Goal: Find specific page/section

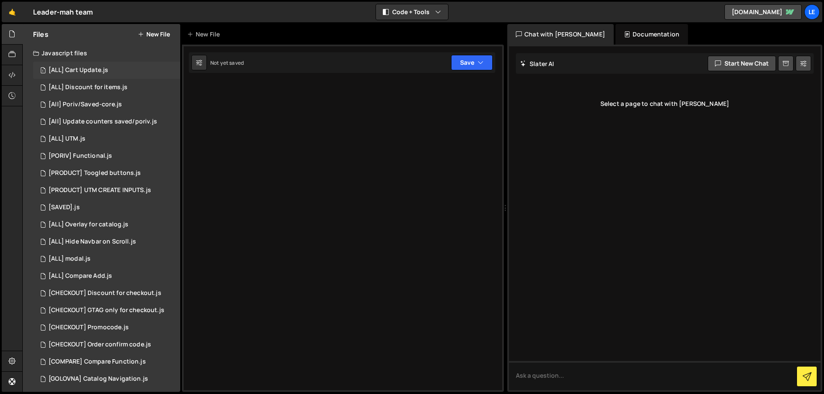
click at [121, 70] on div "1 [ALL] Cart Update.js 0" at bounding box center [106, 70] width 147 height 17
click at [269, 110] on div at bounding box center [343, 219] width 322 height 348
drag, startPoint x: 269, startPoint y: 110, endPoint x: 215, endPoint y: 102, distance: 54.6
click at [268, 109] on div at bounding box center [343, 219] width 322 height 348
click at [113, 91] on div "[ALL] Discount for items.js" at bounding box center [87, 88] width 79 height 8
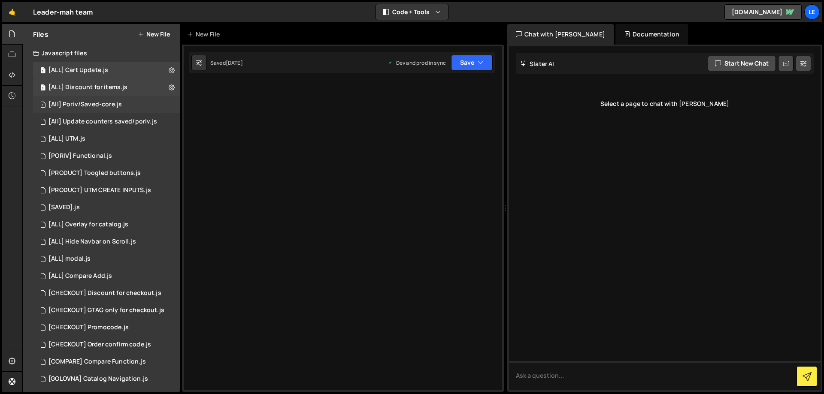
click at [113, 100] on div "1 [All] Poriv/Saved-core.js 0" at bounding box center [106, 104] width 147 height 17
click at [110, 124] on div "[All] Update counters saved/poriv.js" at bounding box center [102, 122] width 109 height 8
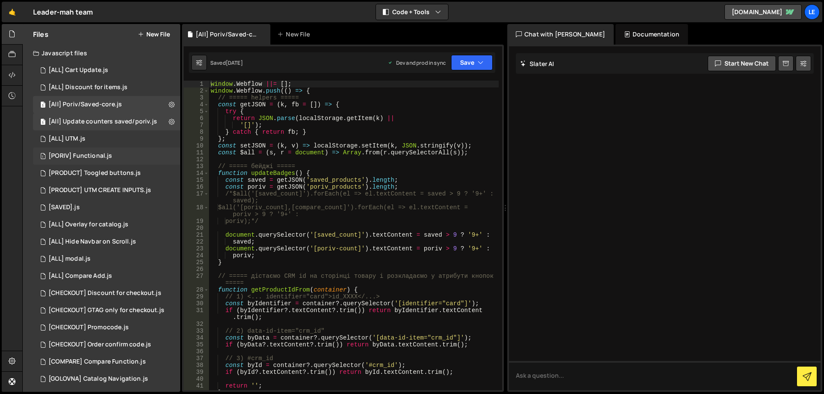
click at [101, 154] on div "[PORIV] Functional.js" at bounding box center [80, 156] width 64 height 8
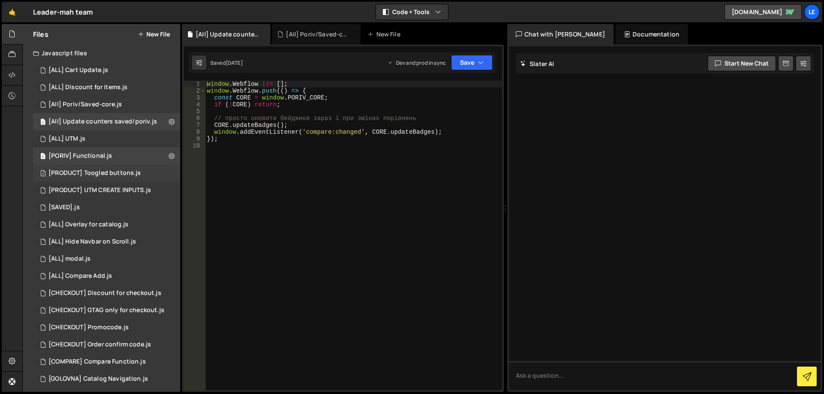
click at [100, 178] on div "3 [PRODUCT] Toogled buttons.js 0" at bounding box center [106, 173] width 147 height 17
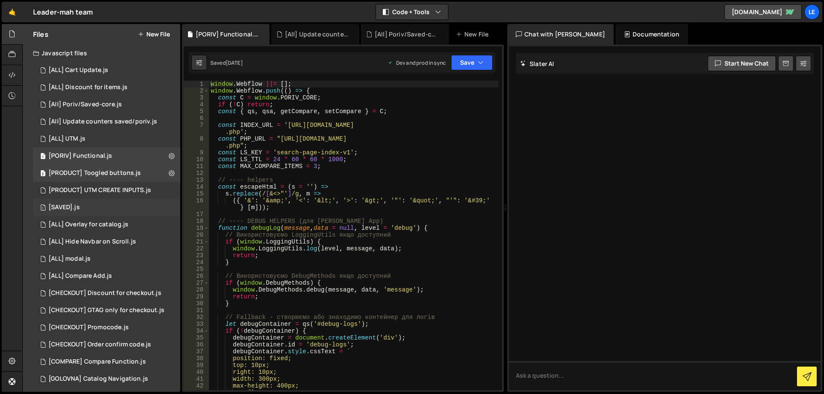
click at [109, 213] on div "1 [SAVED].js 0" at bounding box center [106, 207] width 147 height 17
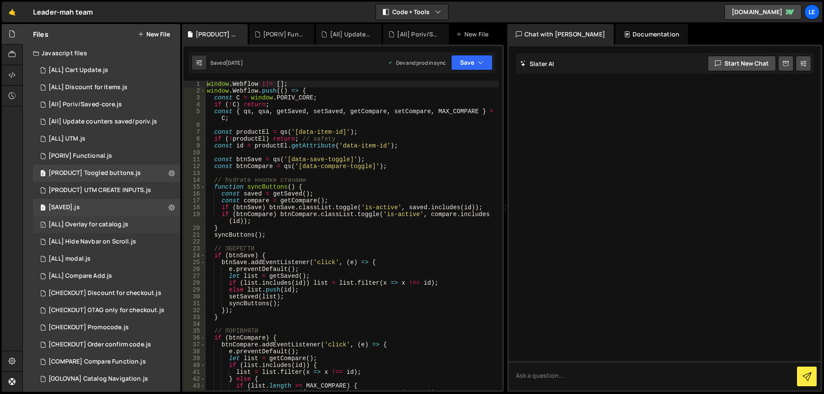
click at [111, 233] on div "1 [ALL] Overlay for catalog.js 0" at bounding box center [106, 224] width 147 height 17
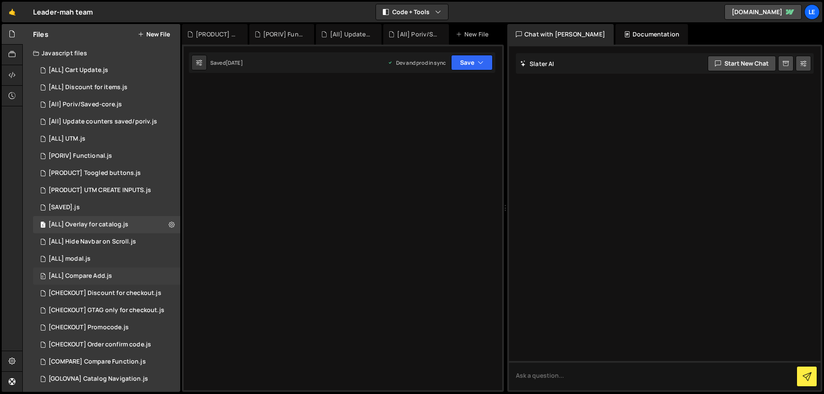
click at [117, 274] on div "0 [ALL] Compare Add.js 0" at bounding box center [106, 276] width 147 height 17
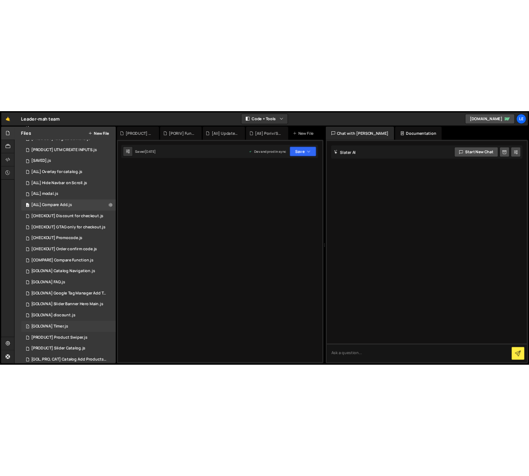
scroll to position [210, 0]
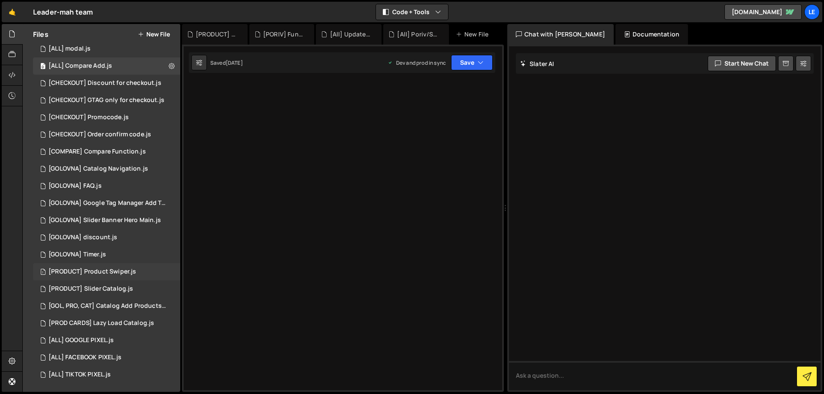
click at [116, 269] on div "[PRODUCT] Product Swiper.js" at bounding box center [92, 272] width 88 height 8
click at [107, 285] on div "3 [PRODUCT] Slider Catalog.js 0" at bounding box center [106, 289] width 147 height 17
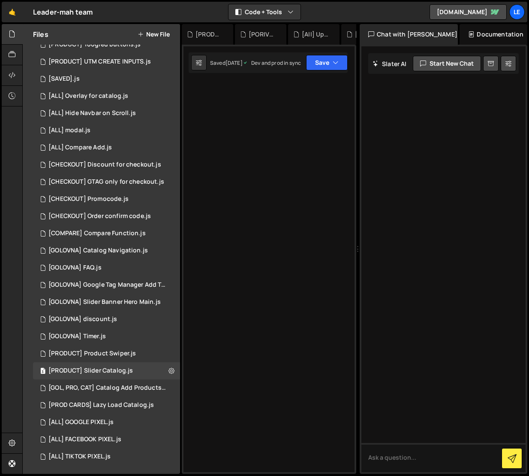
scroll to position [129, 0]
